Goal: Information Seeking & Learning: Learn about a topic

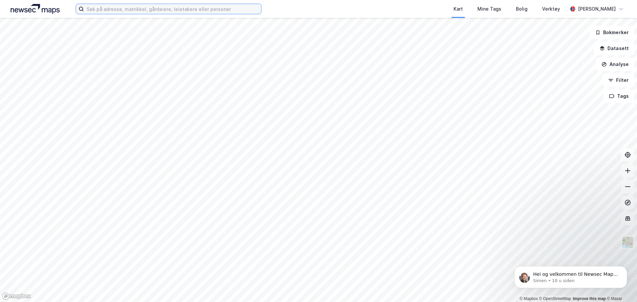
click at [207, 9] on input at bounding box center [172, 9] width 177 height 10
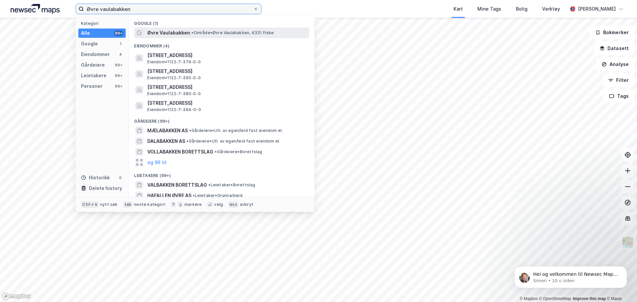
type input "Øvre vaulabakken"
click at [166, 30] on span "Øvre Vaulabakken" at bounding box center [168, 33] width 43 height 8
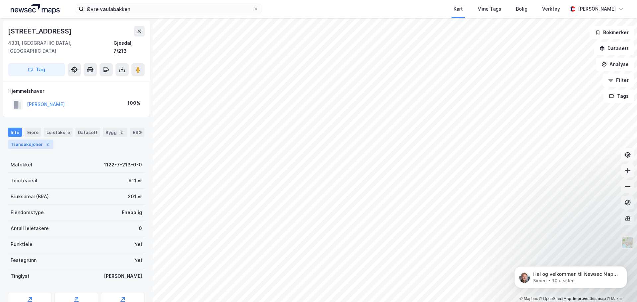
click at [27, 140] on div "Transaksjoner 2" at bounding box center [30, 144] width 45 height 9
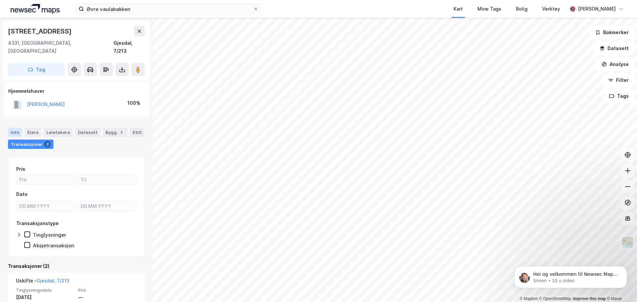
click at [14, 128] on div "Info" at bounding box center [15, 132] width 14 height 9
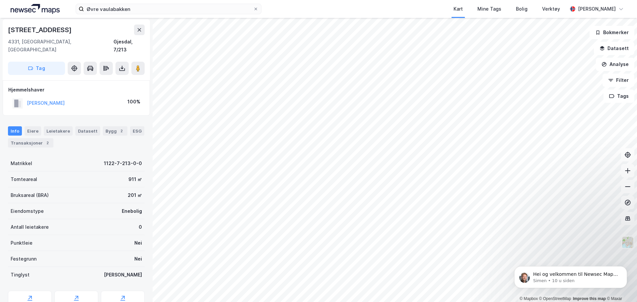
scroll to position [2, 0]
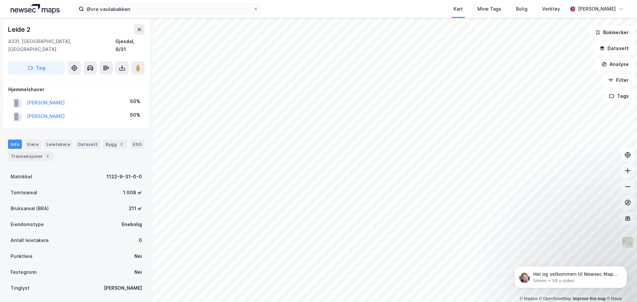
scroll to position [2, 0]
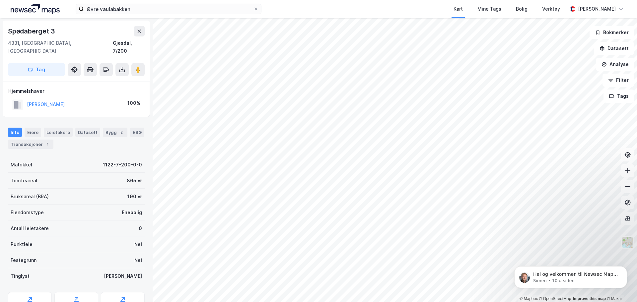
scroll to position [2, 0]
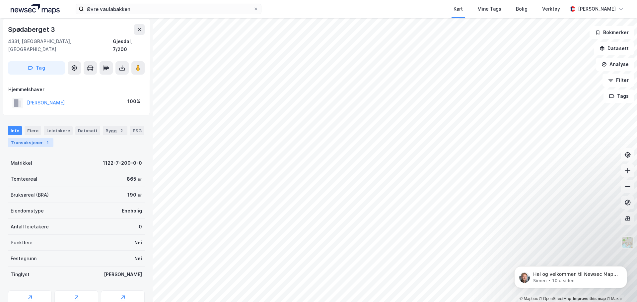
click at [20, 138] on div "Transaksjoner 1" at bounding box center [30, 142] width 45 height 9
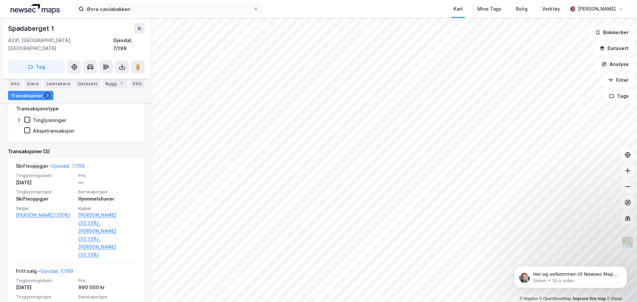
scroll to position [190, 0]
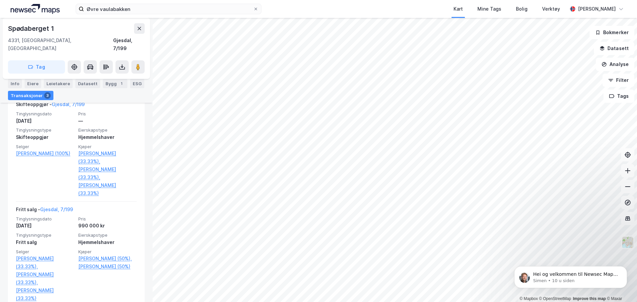
click at [318, 302] on html "Øvre vaulabakken Kart Mine Tags Bolig Verktøy [PERSON_NAME] © Mapbox © OpenStre…" at bounding box center [318, 151] width 637 height 302
click at [427, 302] on html "Øvre vaulabakken Kart Mine Tags Bolig Verktøy [PERSON_NAME] © Mapbox © OpenStre…" at bounding box center [318, 151] width 637 height 302
click at [438, 302] on html "Øvre vaulabakken Kart Mine Tags Bolig Verktøy [PERSON_NAME] © Mapbox © OpenStre…" at bounding box center [318, 151] width 637 height 302
click at [288, 302] on html "Øvre vaulabakken Kart Mine Tags Bolig Verktøy [PERSON_NAME] © Mapbox © OpenStre…" at bounding box center [318, 151] width 637 height 302
